Goal: Check status: Check status

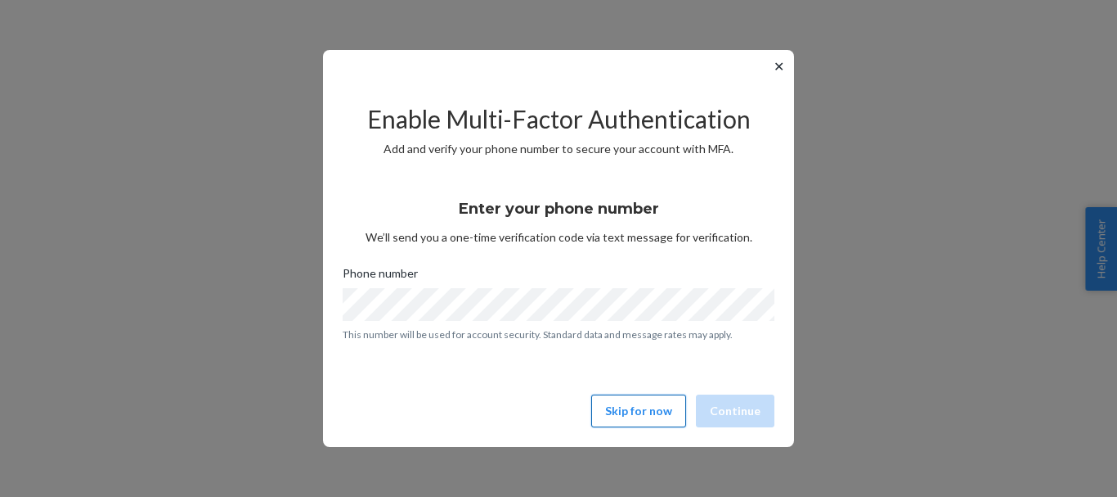
click at [662, 411] on button "Skip for now" at bounding box center [638, 410] width 95 height 33
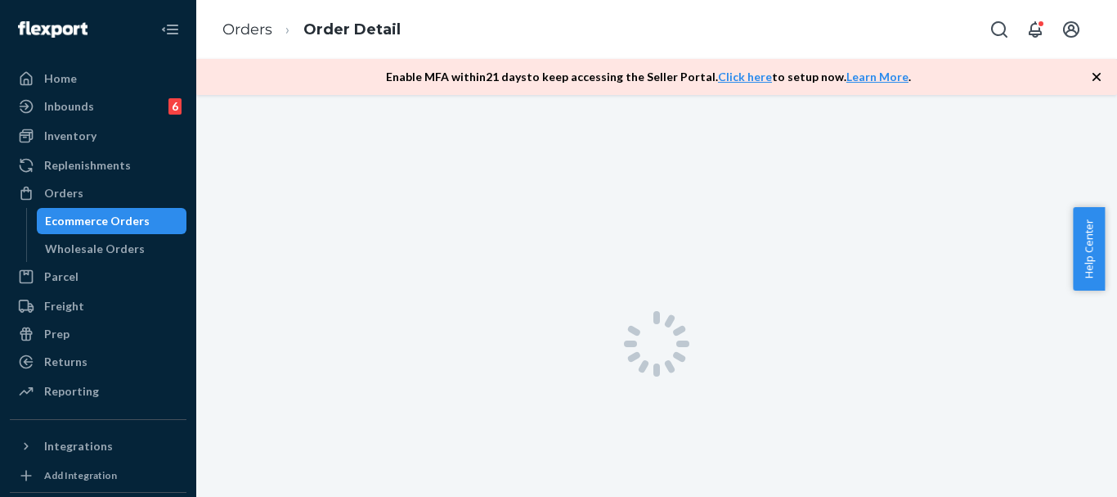
click at [70, 222] on div "Ecommerce Orders" at bounding box center [97, 221] width 105 height 16
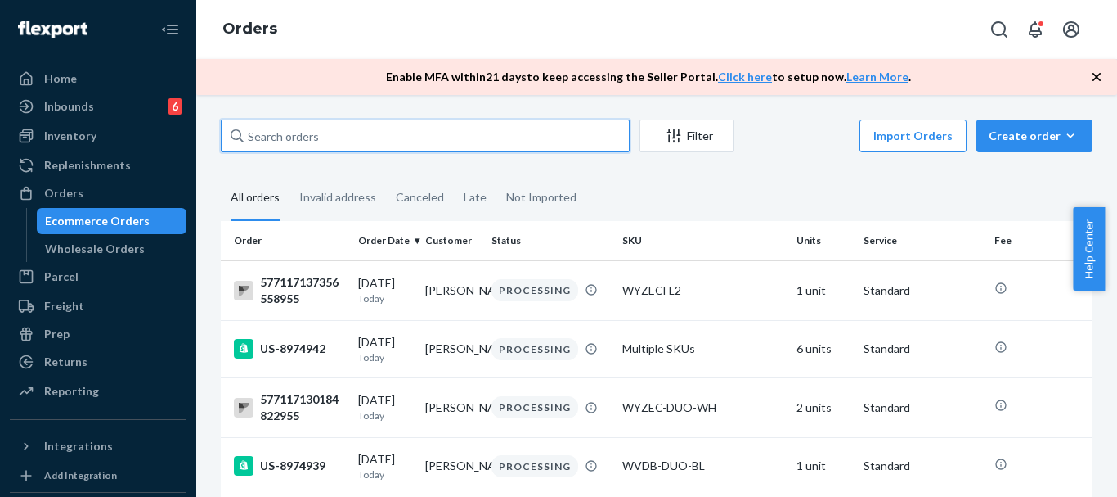
click at [448, 137] on input "text" at bounding box center [425, 135] width 409 height 33
paste input "US-8952845 Complete"
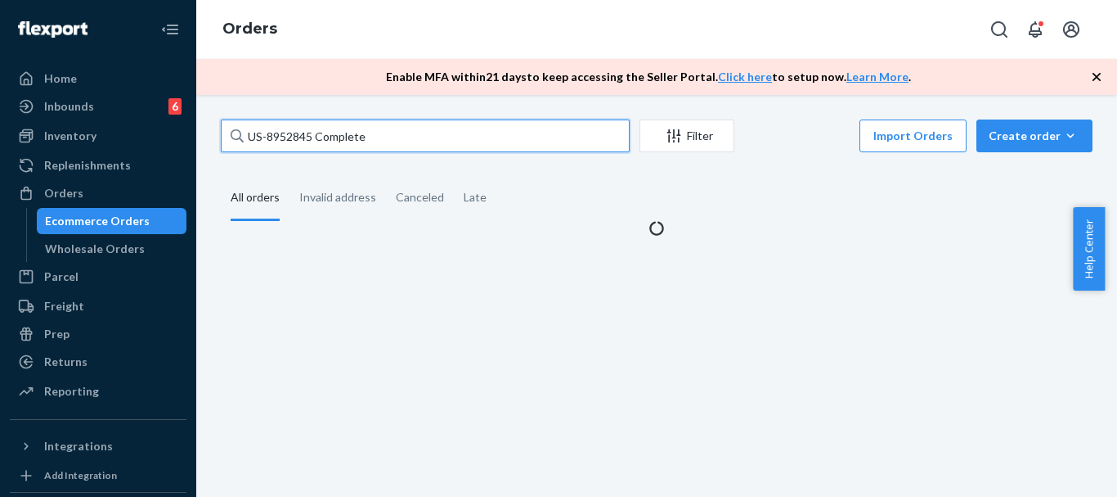
click at [328, 135] on input "US-8952845 Complete" at bounding box center [425, 135] width 409 height 33
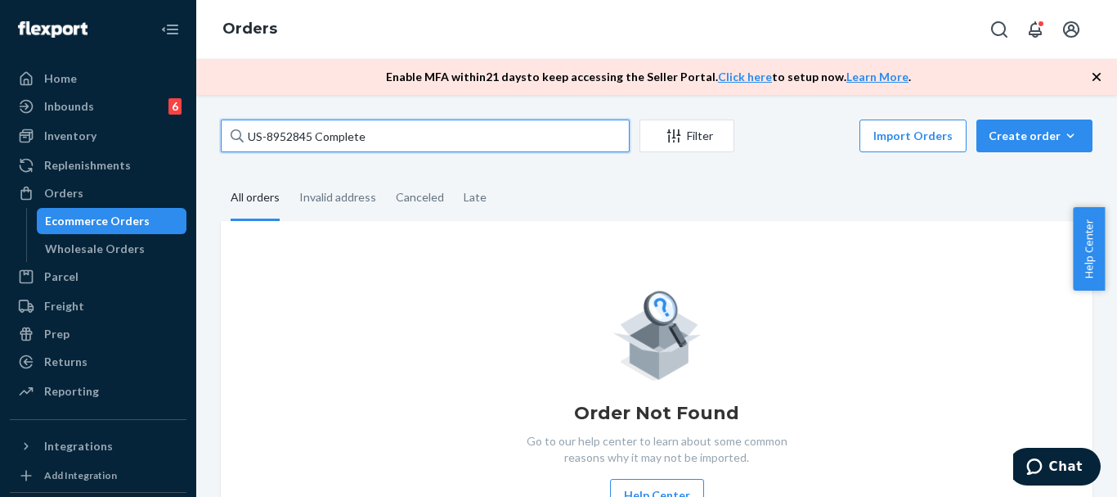
drag, startPoint x: 328, startPoint y: 135, endPoint x: 336, endPoint y: 139, distance: 9.1
click at [328, 136] on input "US-8952845 Complete" at bounding box center [425, 135] width 409 height 33
type input "US-8952845"
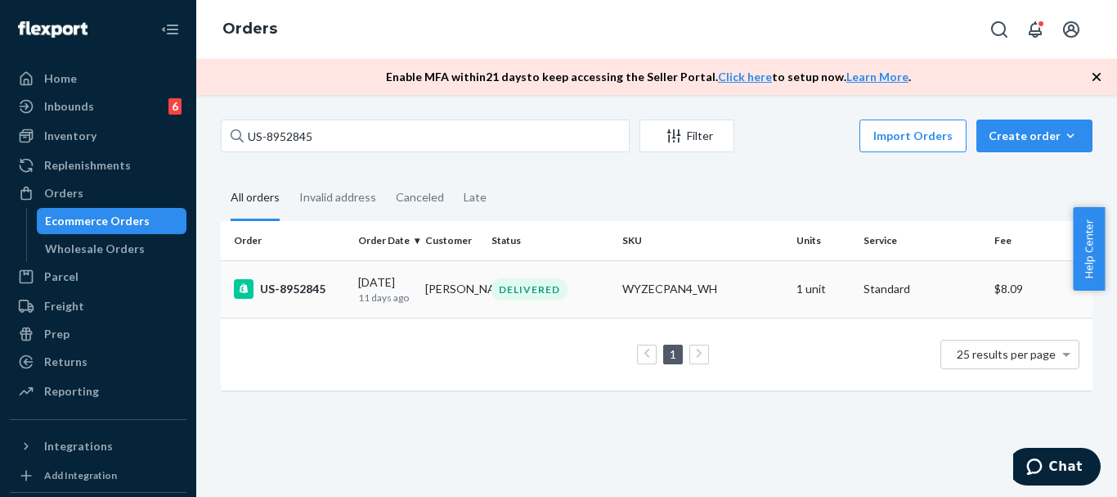
click at [322, 284] on div "US-8952845" at bounding box center [289, 289] width 111 height 20
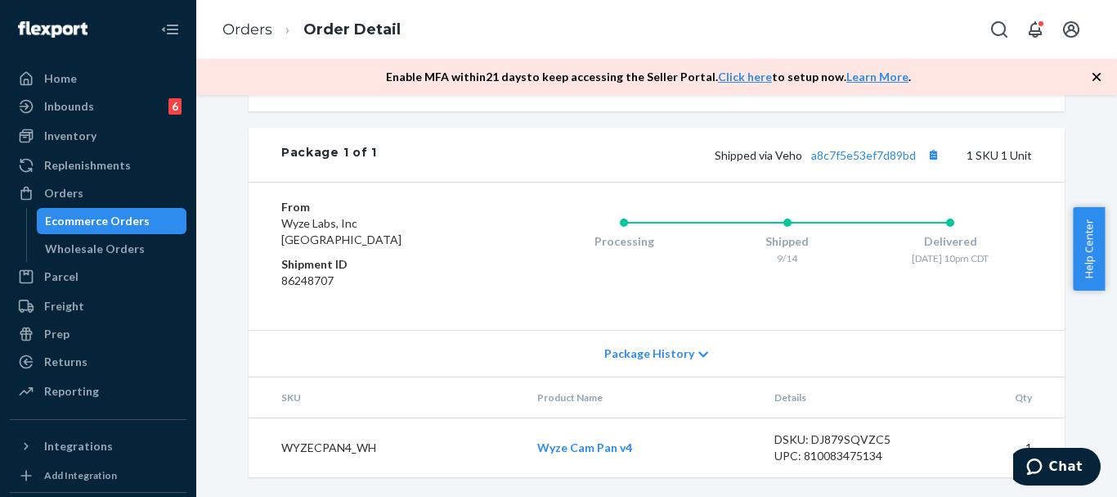
scroll to position [654, 0]
click at [848, 158] on link "a8c7f5e53ef7d89bd" at bounding box center [864, 155] width 105 height 14
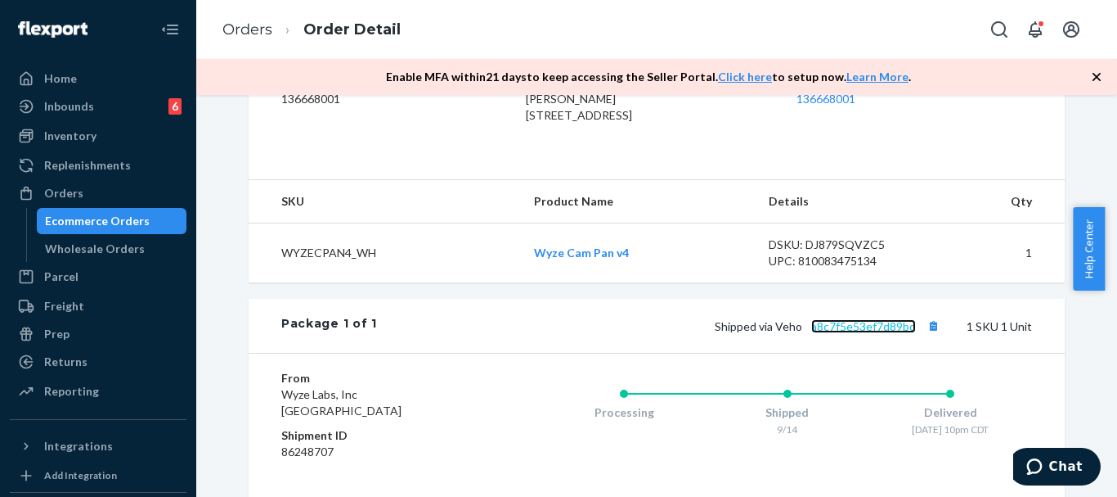
scroll to position [493, 0]
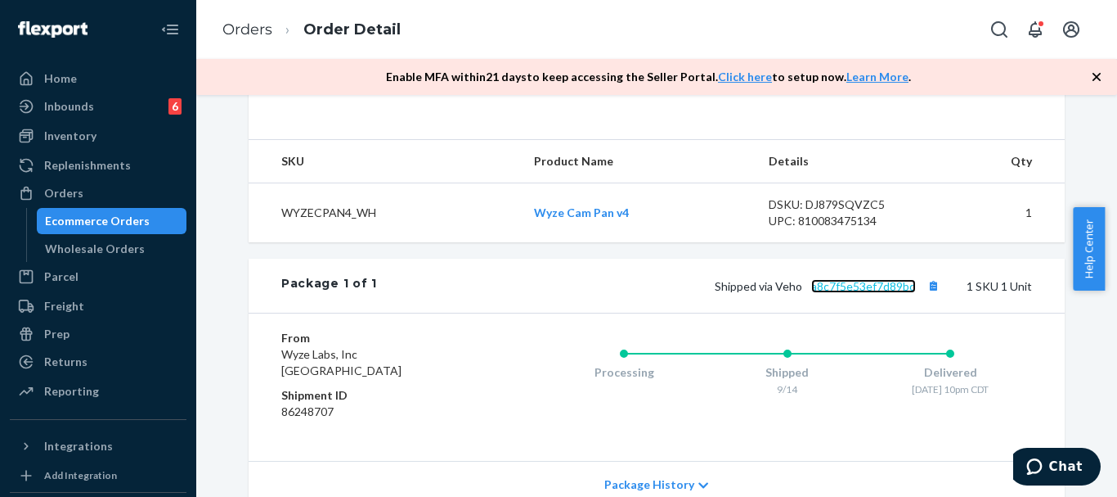
click at [863, 293] on link "a8c7f5e53ef7d89bd" at bounding box center [864, 286] width 105 height 14
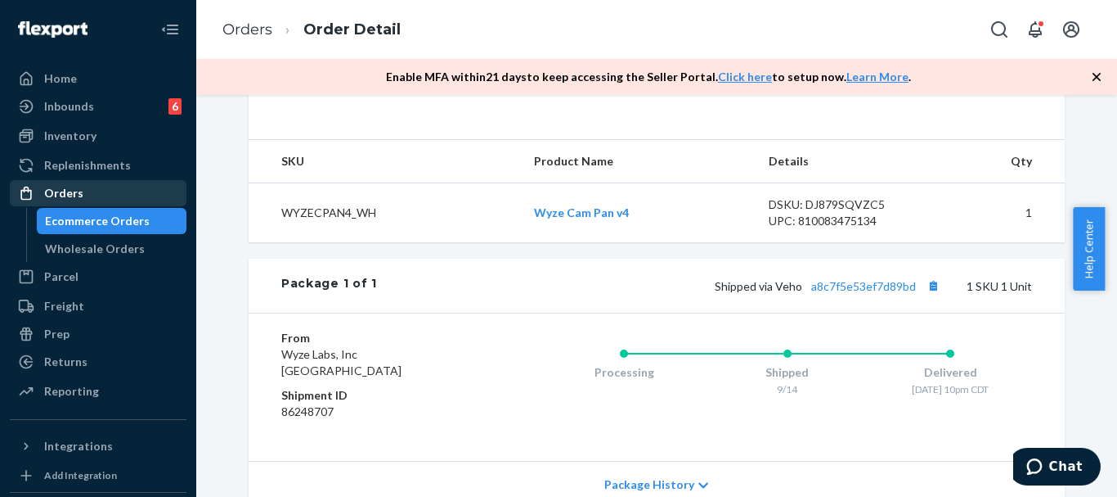
click at [68, 195] on div "Orders" at bounding box center [63, 193] width 39 height 16
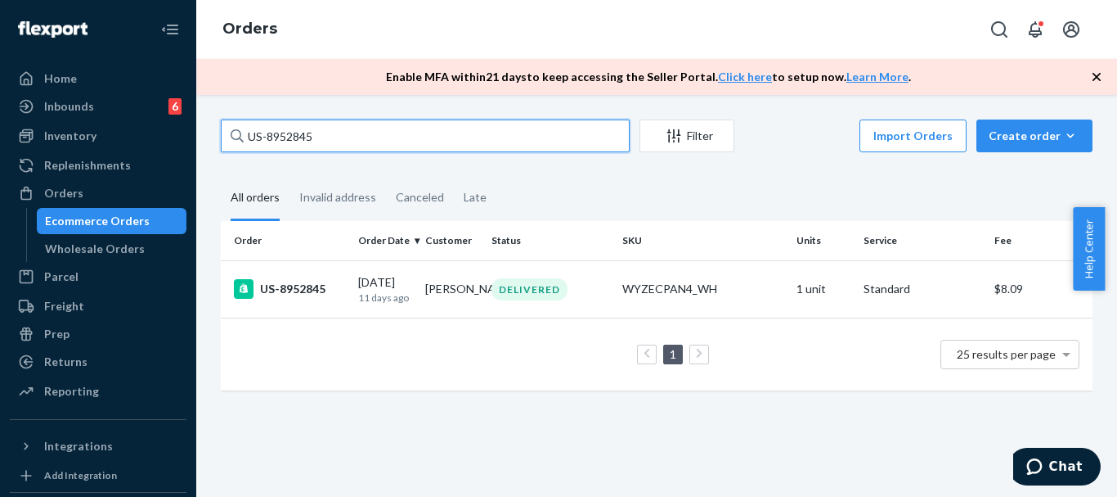
drag, startPoint x: 339, startPoint y: 142, endPoint x: 205, endPoint y: 137, distance: 134.3
click at [205, 137] on div "US-8952845 Filter Import Orders Create order Ecommerce order Removal order All …" at bounding box center [656, 296] width 921 height 402
paste input "19621"
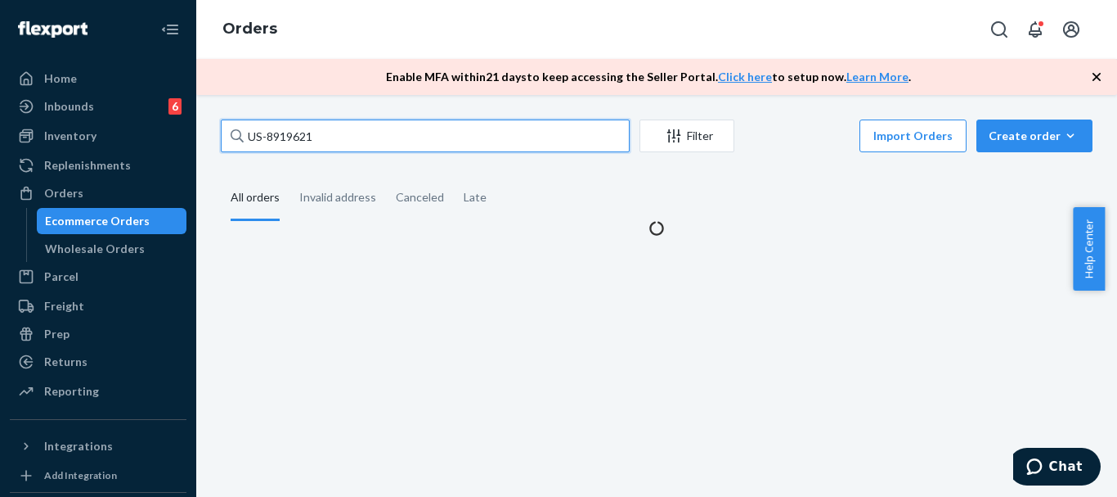
type input "US-8919621"
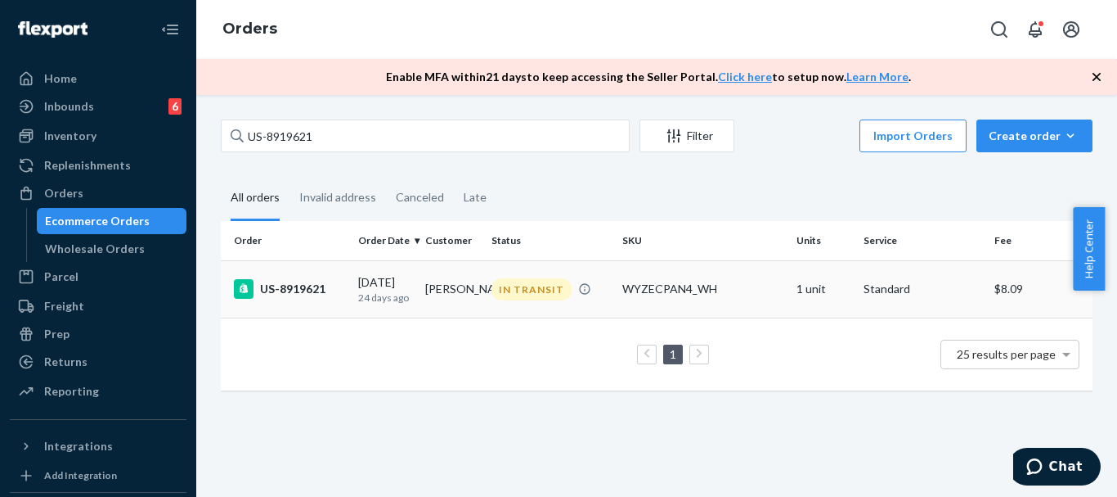
click at [289, 285] on div "US-8919621" at bounding box center [289, 289] width 111 height 20
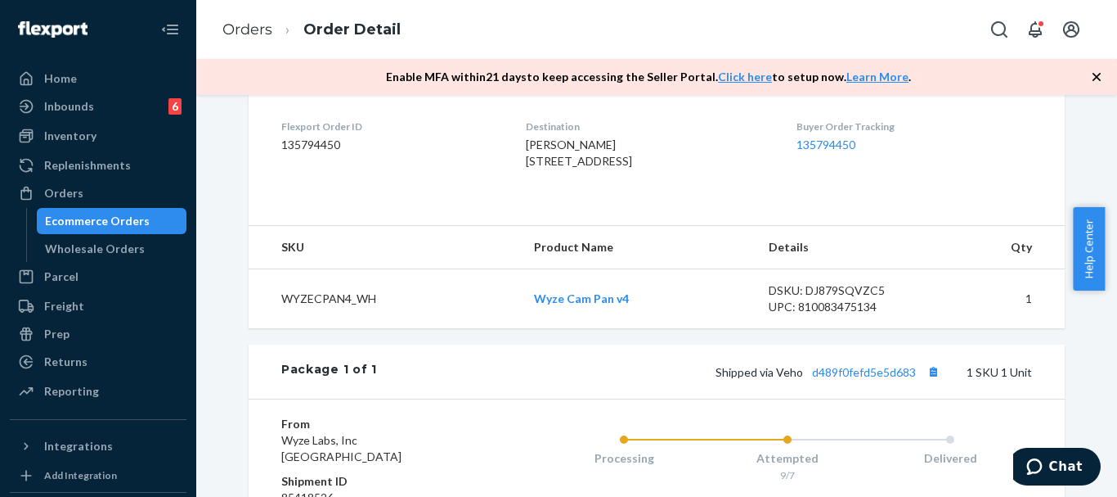
scroll to position [573, 0]
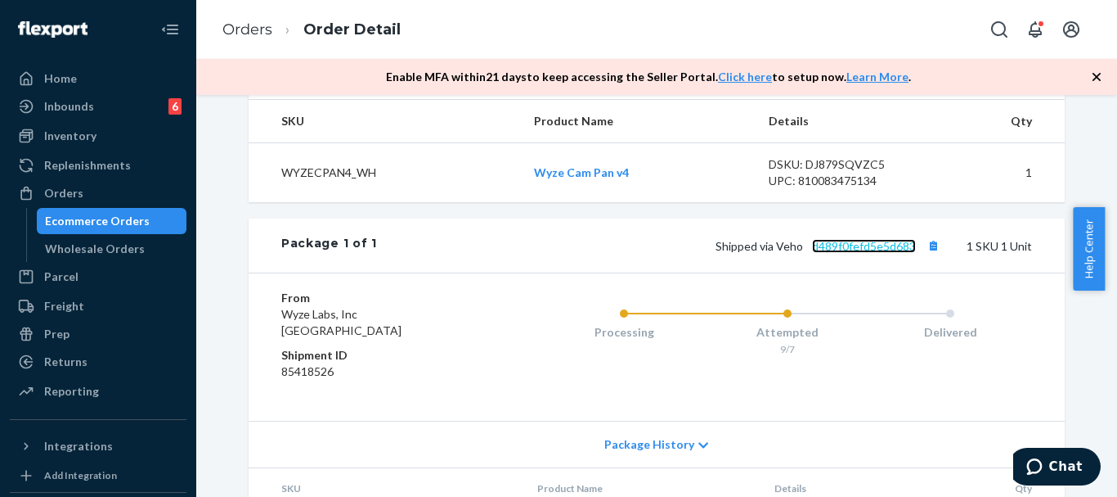
click at [892, 253] on link "d489f0fefd5e5d683" at bounding box center [864, 246] width 104 height 14
click at [834, 248] on div "Shopify Order # US-8919621 • Standard / $8.09 View Details Create Return Duplic…" at bounding box center [657, 57] width 816 height 1021
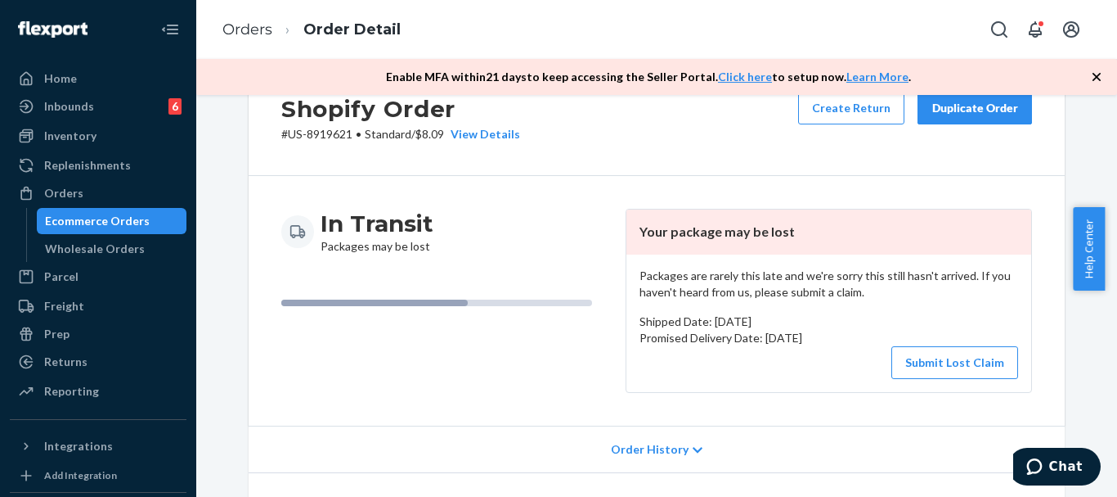
scroll to position [0, 0]
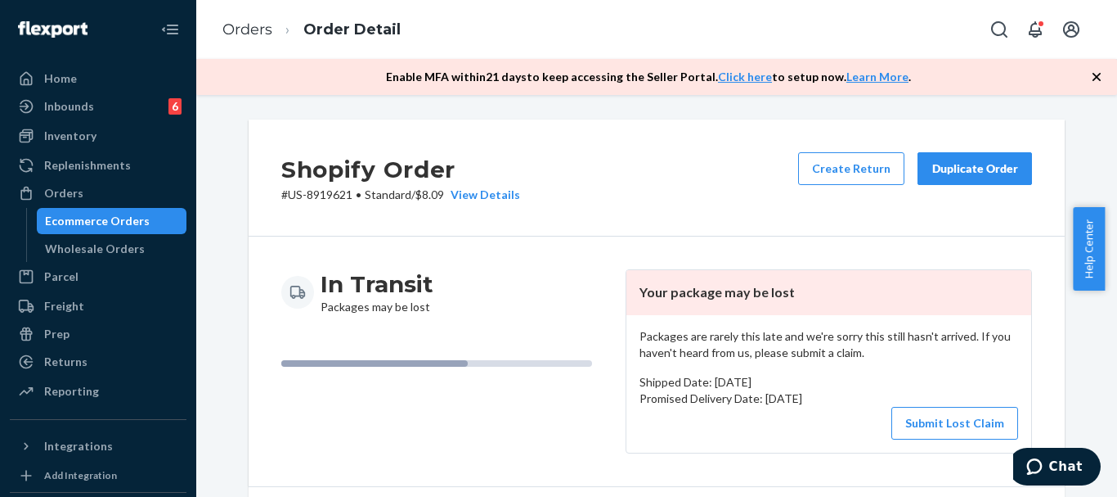
click at [271, 40] on li "Orders" at bounding box center [248, 30] width 50 height 21
click at [267, 24] on link "Orders" at bounding box center [248, 29] width 50 height 18
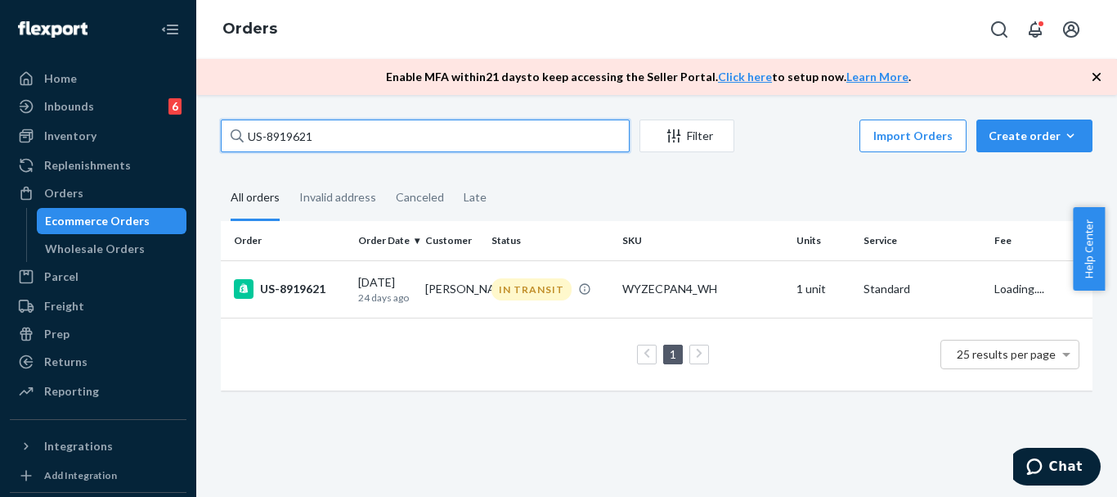
drag, startPoint x: 309, startPoint y: 132, endPoint x: 186, endPoint y: 145, distance: 124.2
click at [187, 145] on div "Home Inbounds 6 Shipping Plans Problems 6 Inventory Products Replenishments Ord…" at bounding box center [558, 248] width 1117 height 497
paste input "52845"
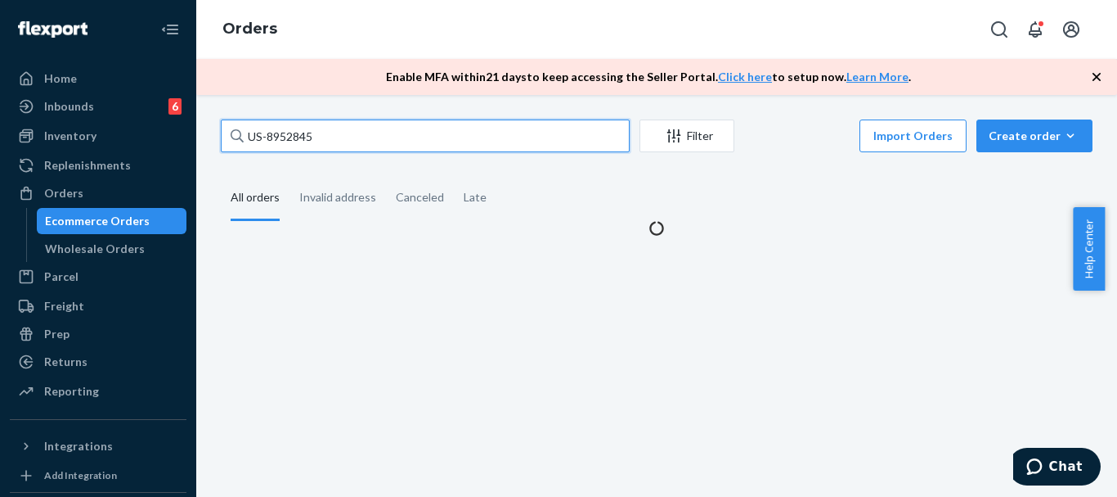
type input "US-8952845"
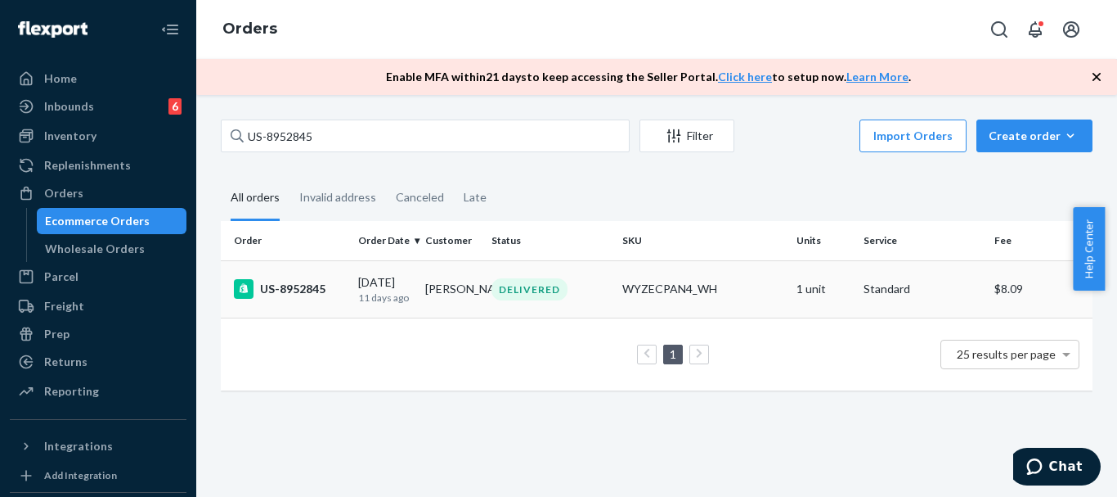
click at [318, 286] on div "US-8952845" at bounding box center [289, 289] width 111 height 20
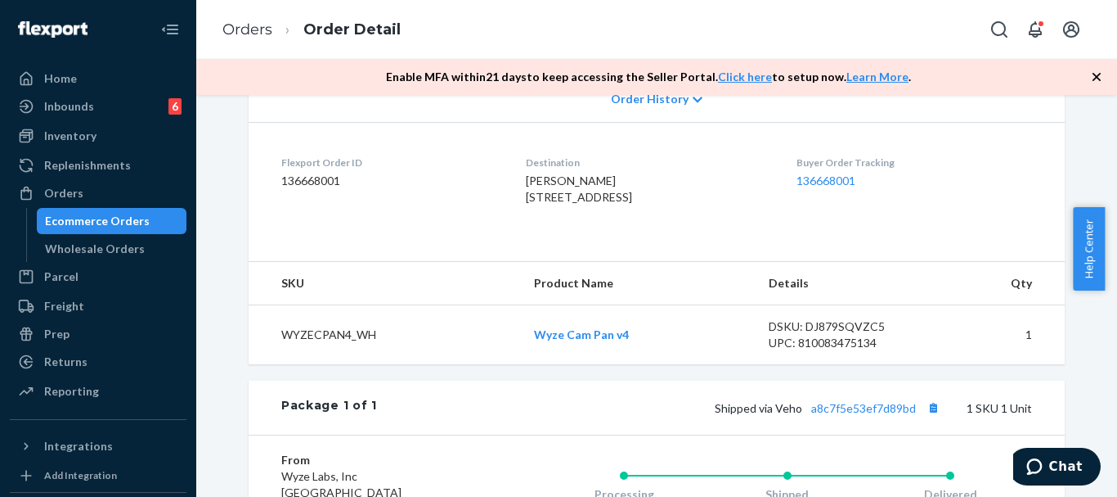
scroll to position [491, 0]
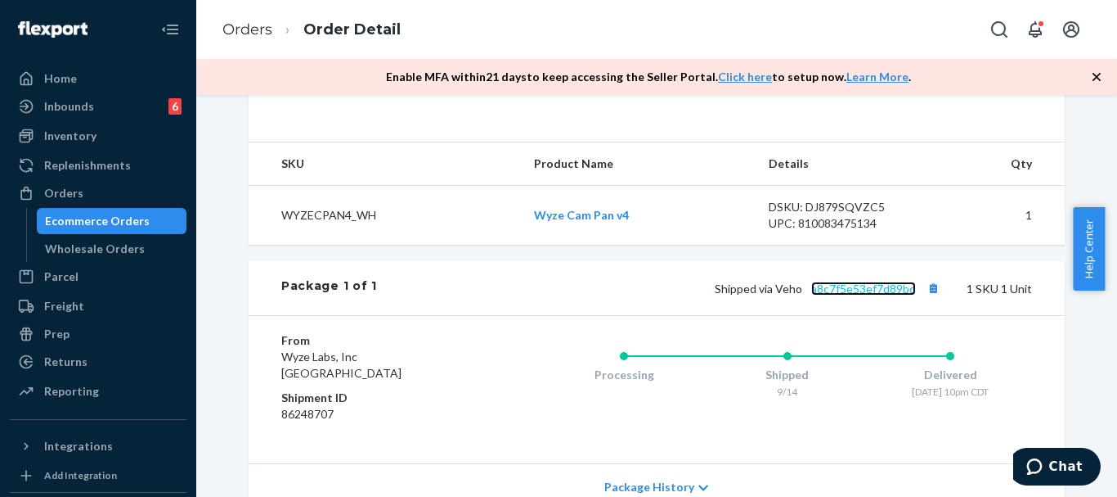
click at [843, 295] on link "a8c7f5e53ef7d89bd" at bounding box center [864, 288] width 105 height 14
